Goal: Find specific page/section: Find specific page/section

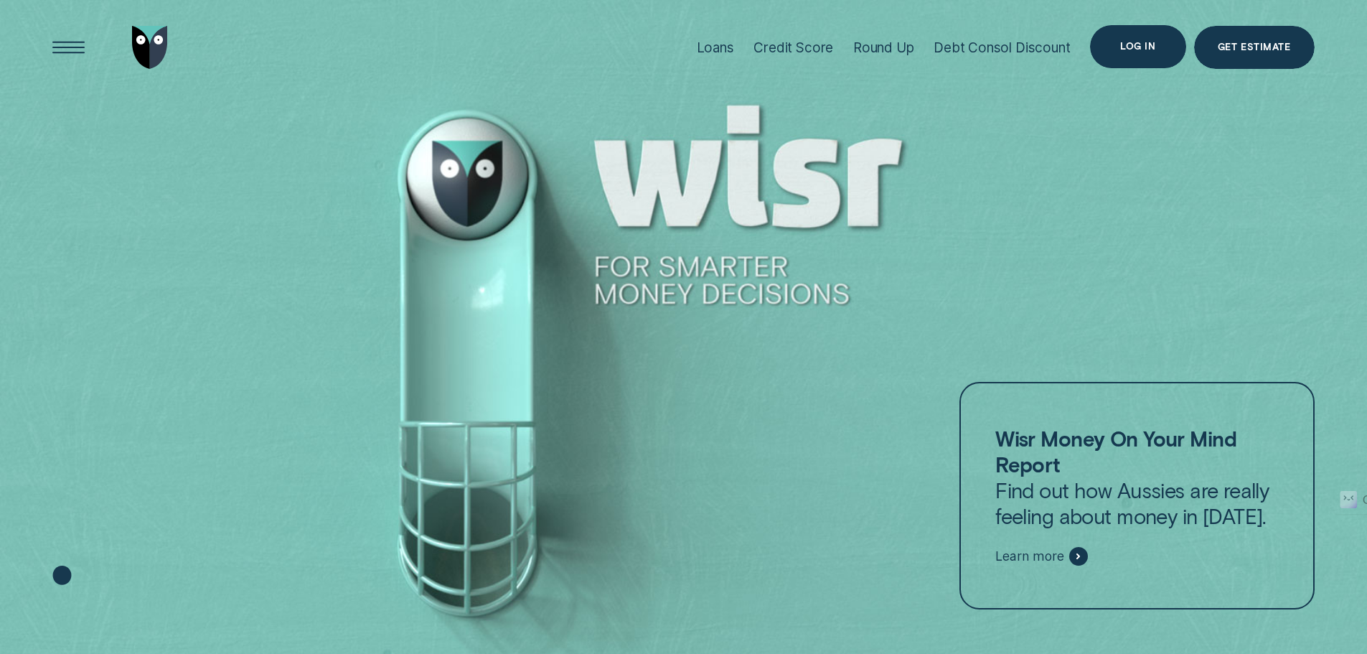
click at [1167, 47] on div "Log in" at bounding box center [1137, 46] width 95 height 43
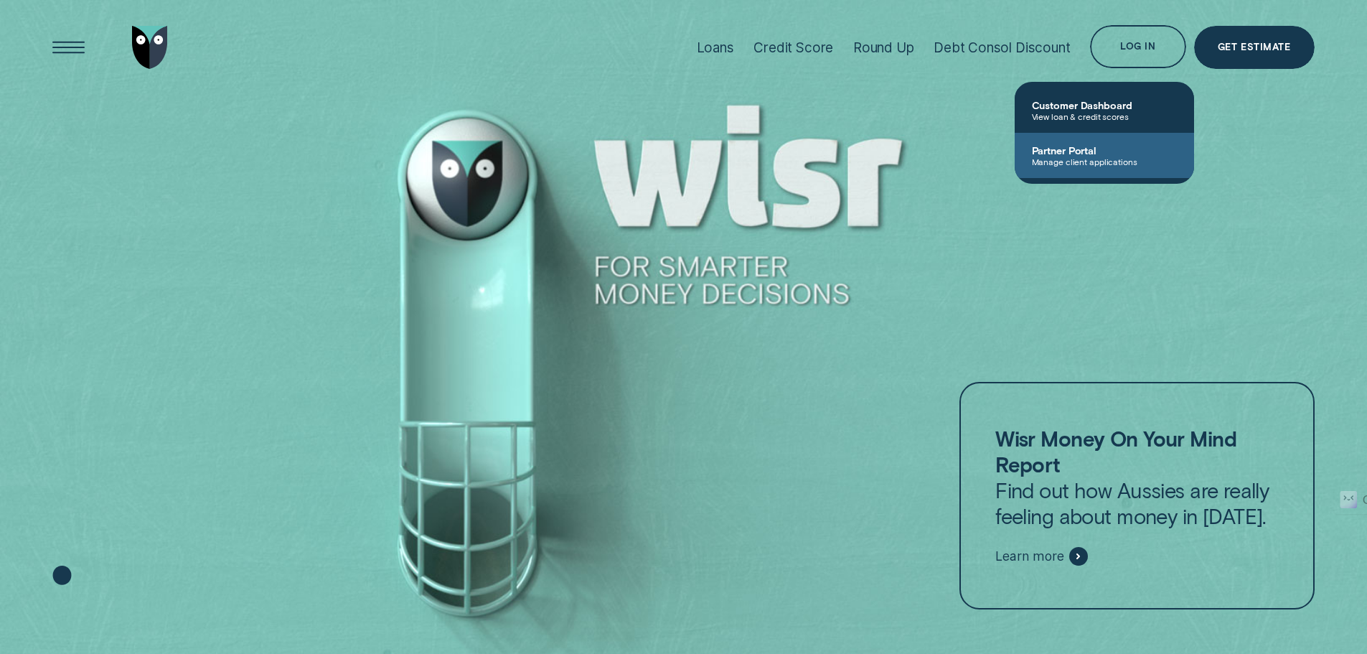
click at [1116, 141] on link "Partner Portal Manage client applications" at bounding box center [1103, 155] width 179 height 45
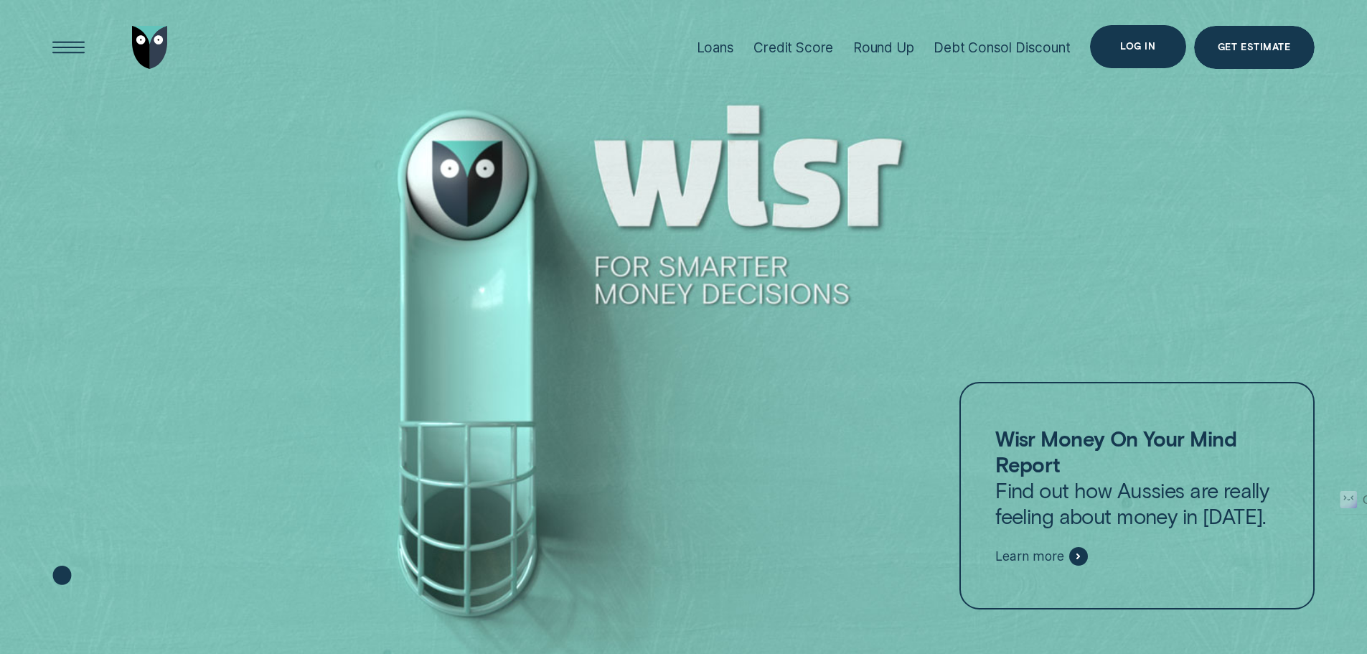
click at [1155, 42] on div "Log in" at bounding box center [1137, 46] width 35 height 9
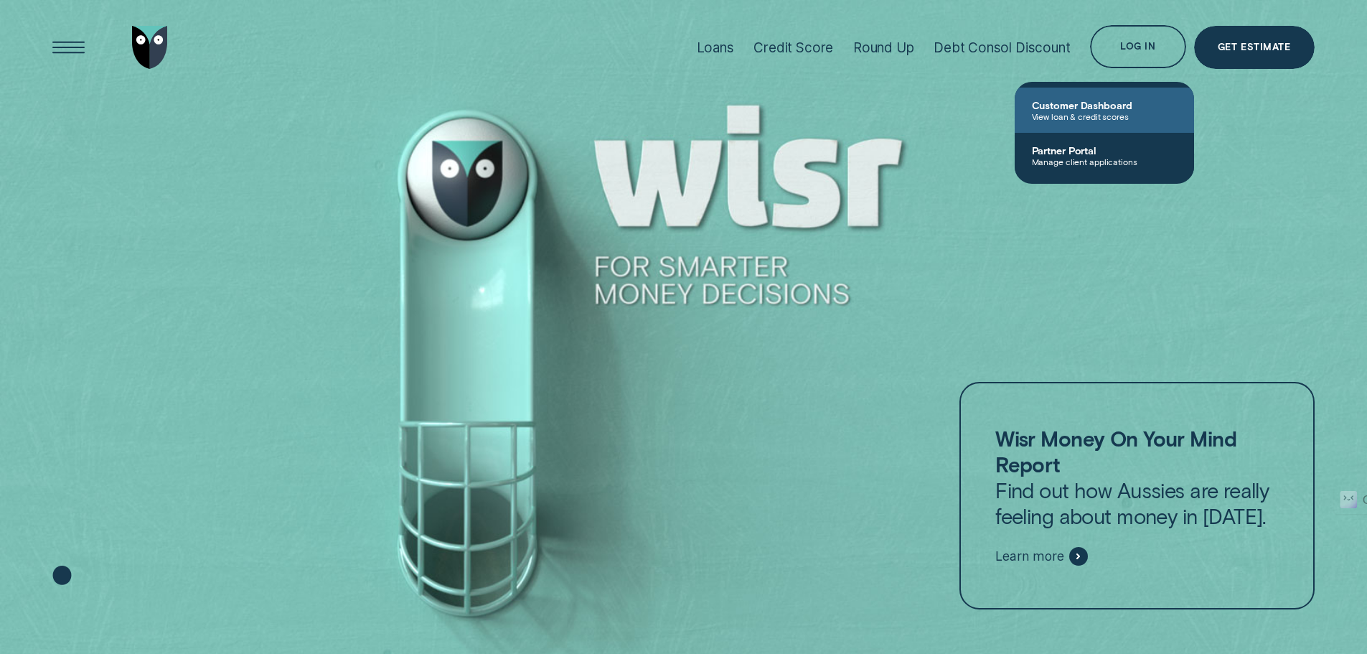
click at [1119, 112] on span "View loan & credit scores" at bounding box center [1104, 116] width 145 height 10
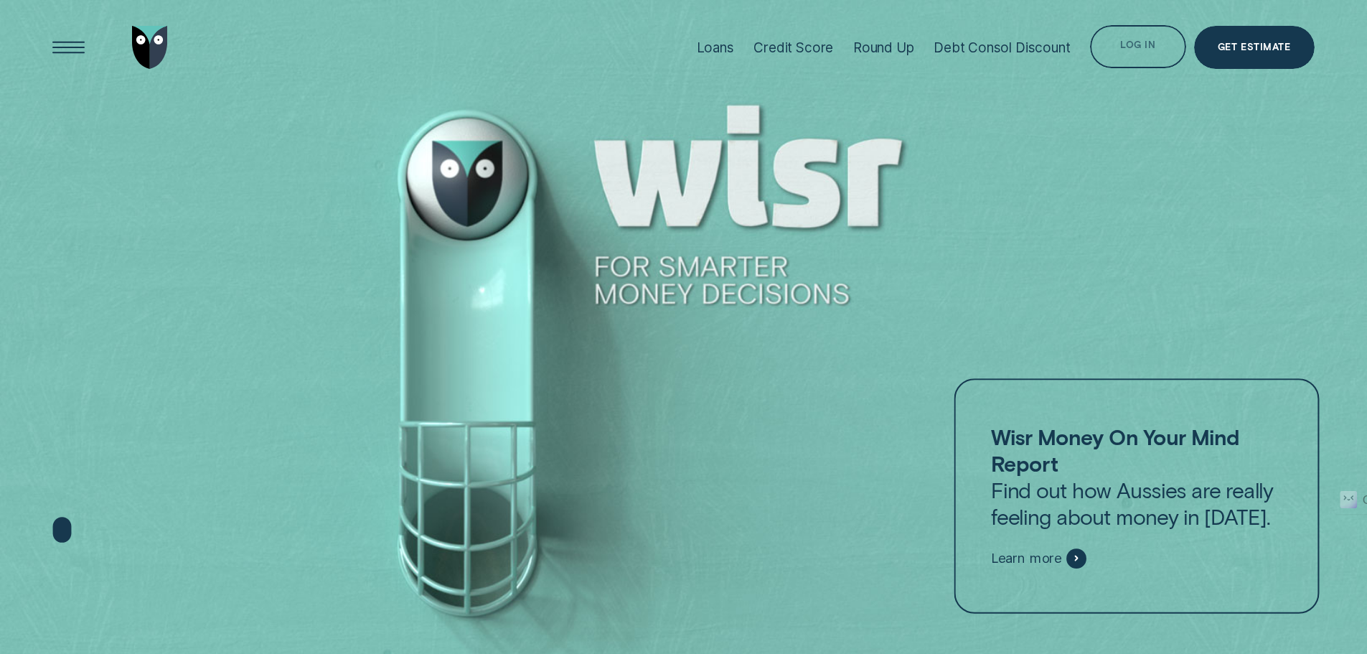
click at [1155, 47] on div "Log in" at bounding box center [1137, 48] width 35 height 9
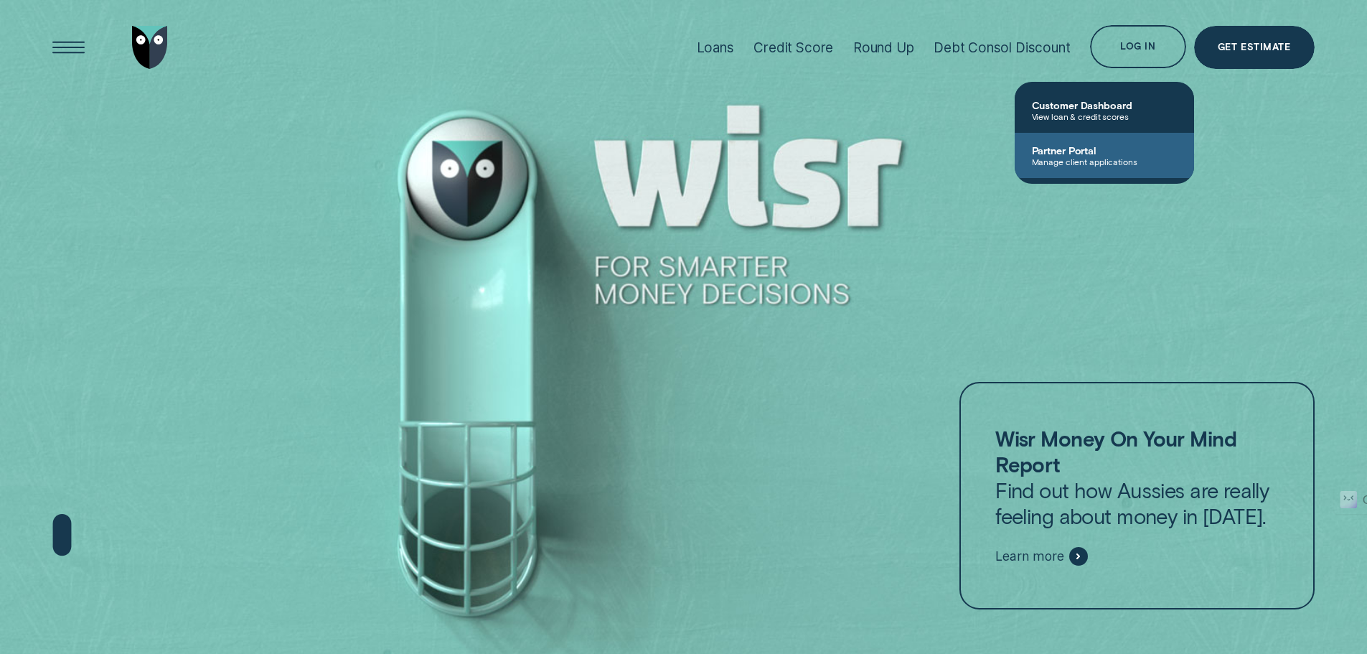
click at [1126, 162] on span "Manage client applications" at bounding box center [1104, 161] width 145 height 10
